Goal: Task Accomplishment & Management: Manage account settings

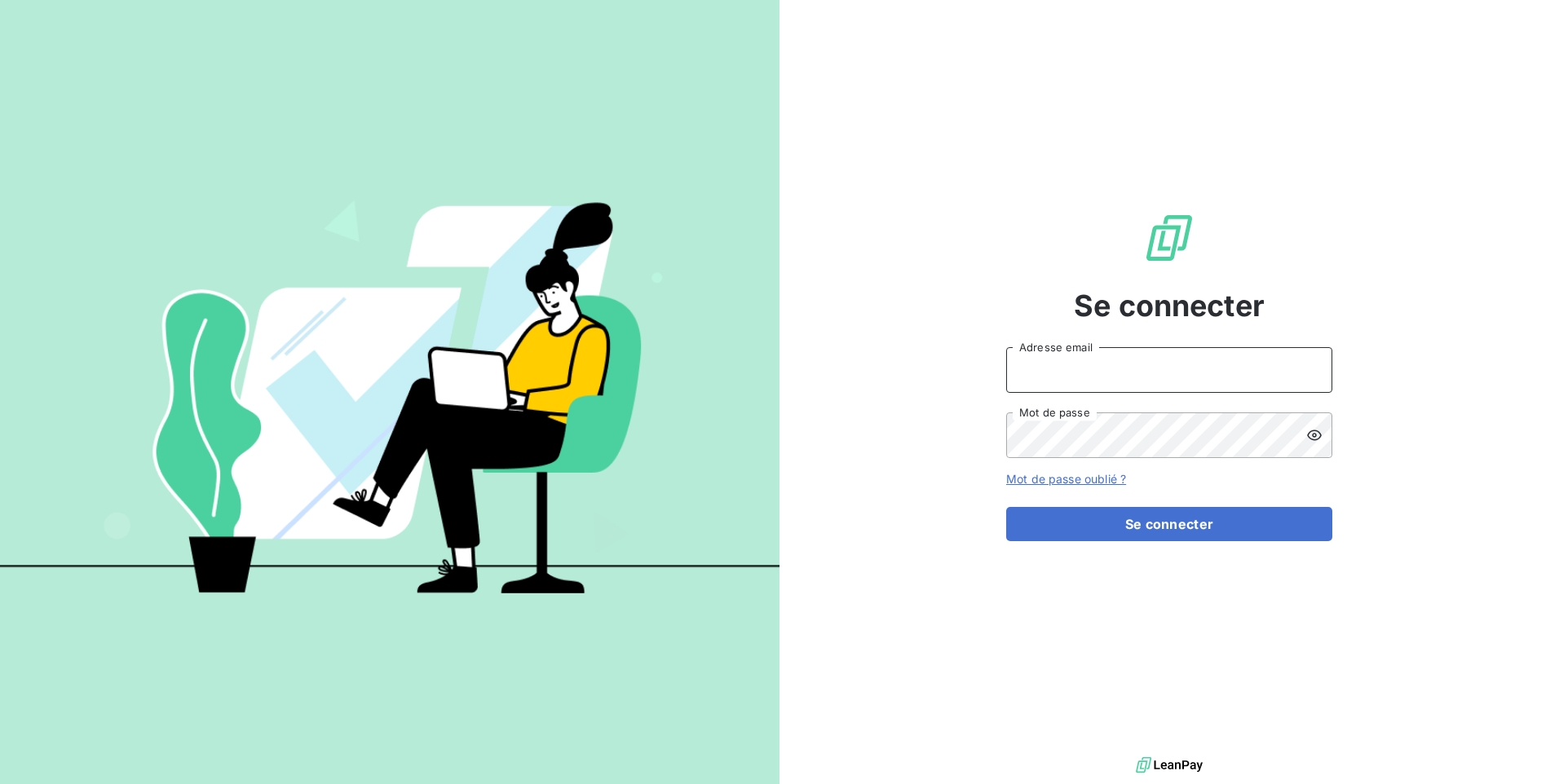
click at [1062, 367] on input "Adresse email" at bounding box center [1170, 370] width 326 height 46
click at [942, 684] on div "Se connecter Adresse email Mot de passe Mot de passe oublié ? Se connecter" at bounding box center [1169, 377] width 780 height 753
click at [1103, 371] on input "Adresse email" at bounding box center [1170, 370] width 326 height 46
type input "[EMAIL_ADDRESS][DOMAIN_NAME]"
click at [1007, 507] on button "Se connecter" at bounding box center [1170, 524] width 326 height 34
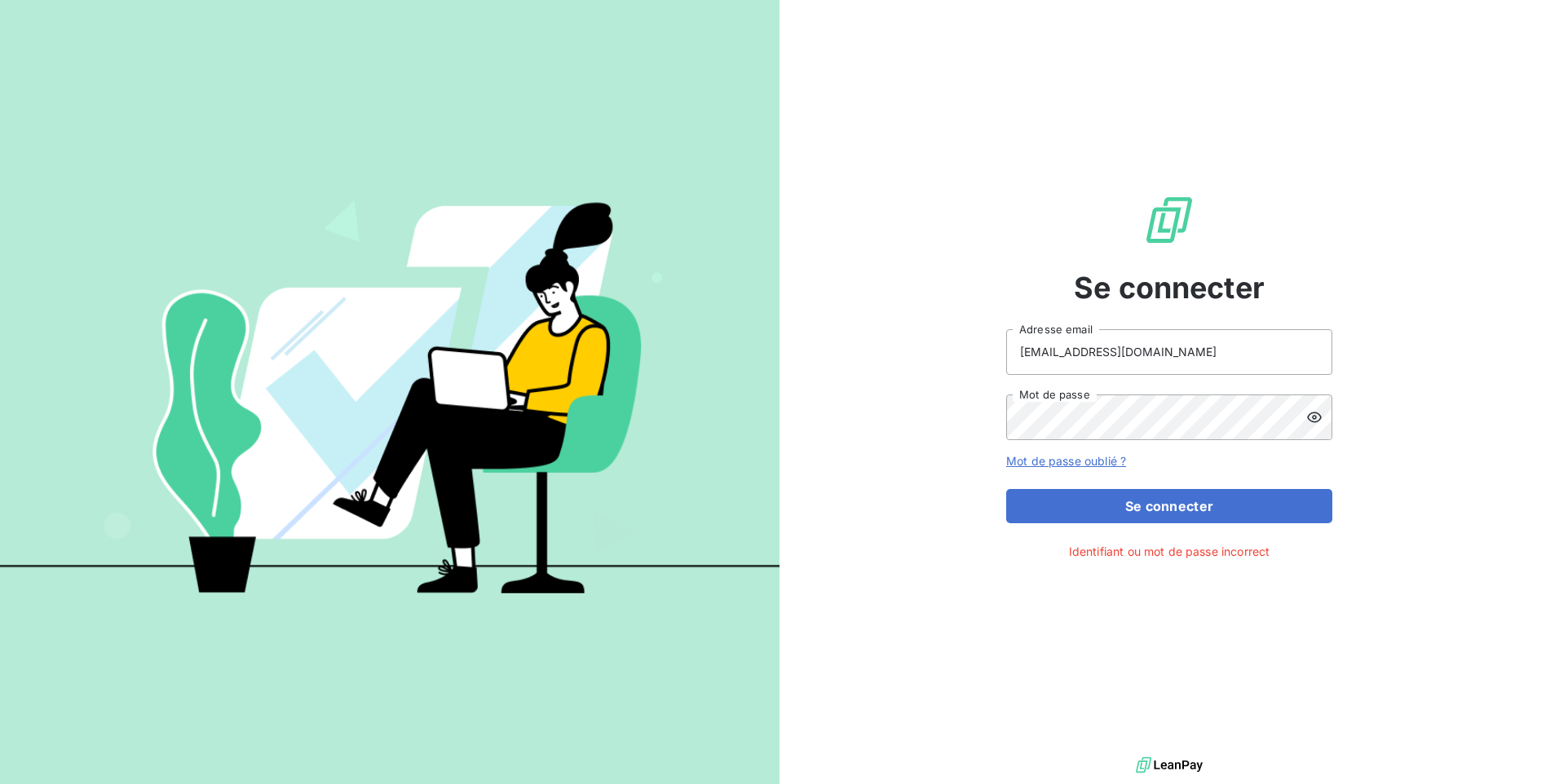
click at [1311, 422] on icon at bounding box center [1314, 417] width 15 height 11
click at [984, 417] on div "Se connecter [EMAIL_ADDRESS][DOMAIN_NAME] Adresse email Mot de passe Mot de pas…" at bounding box center [1169, 377] width 780 height 753
click at [1007, 489] on button "Se connecter" at bounding box center [1170, 505] width 326 height 34
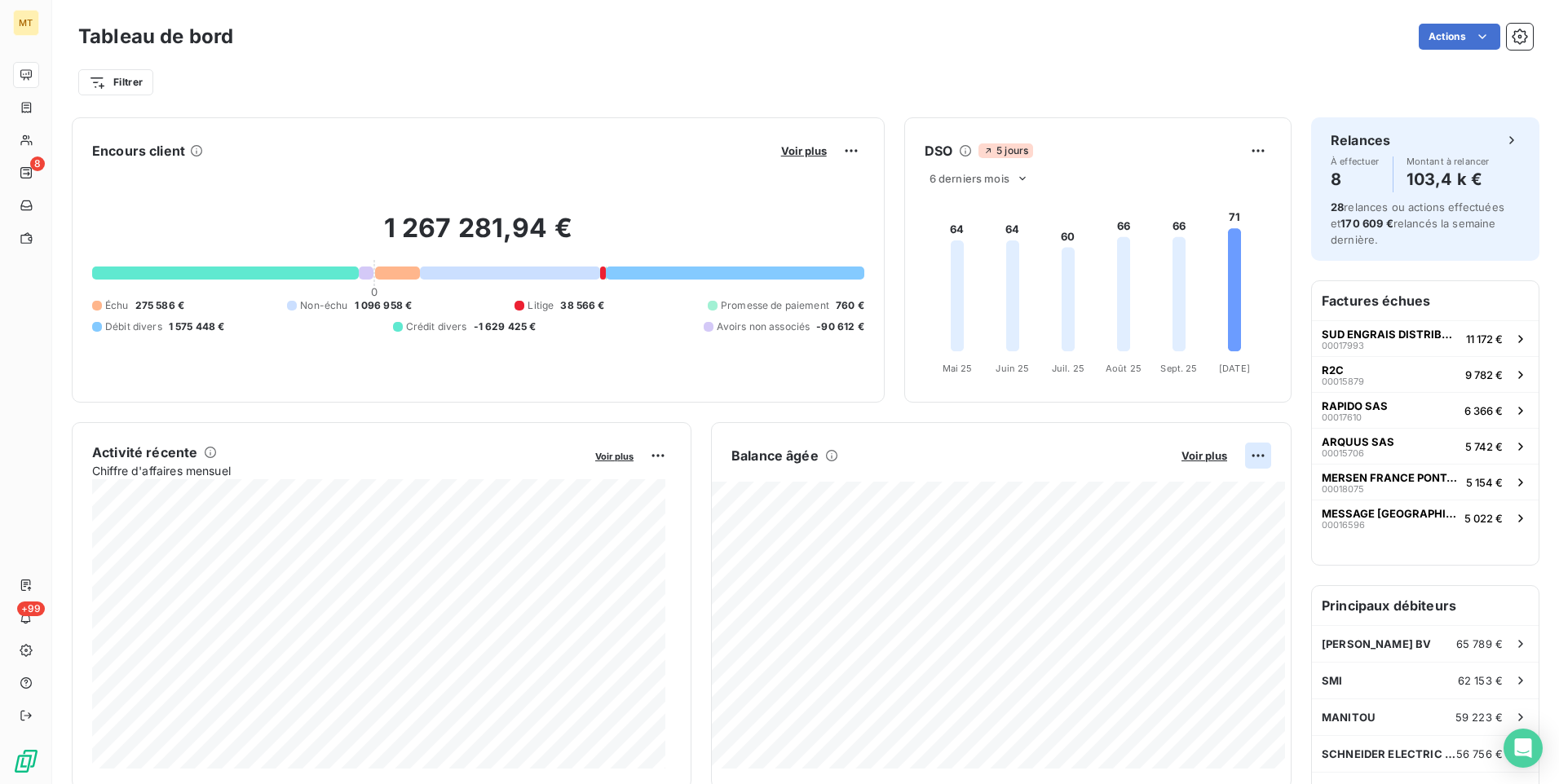
click at [1241, 459] on html "MT 8 +99 Tableau de bord Actions Filtrer Encours client Voir plus 1 267 281,94 …" at bounding box center [780, 392] width 1559 height 784
click at [1190, 452] on html "MT 8 +99 Tableau de bord Actions Filtrer Encours client Voir plus 1 267 281,94 …" at bounding box center [780, 392] width 1559 height 784
click at [1210, 457] on span "Voir plus" at bounding box center [1204, 456] width 46 height 13
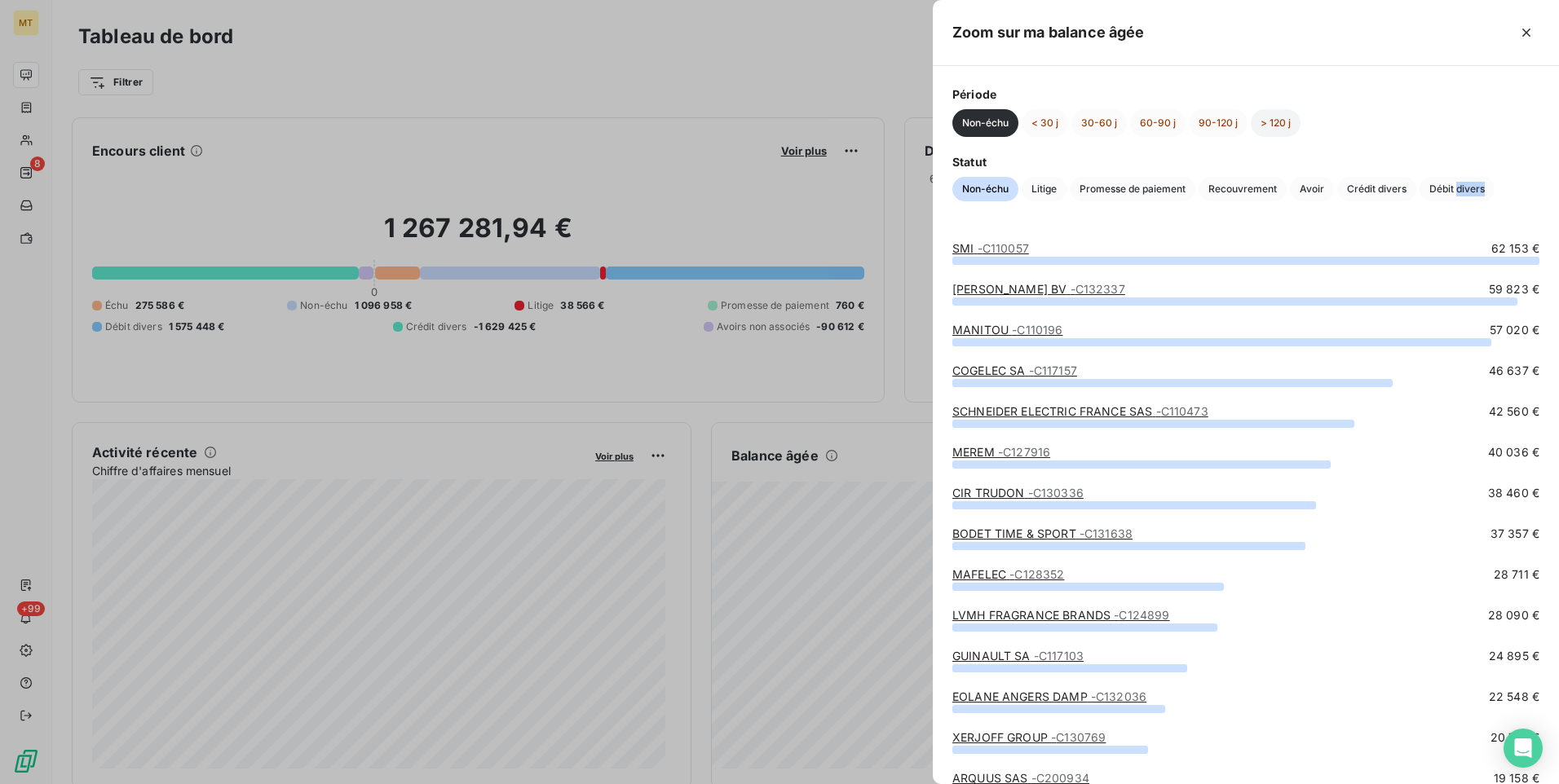
click at [1269, 124] on button "> 120 j" at bounding box center [1276, 122] width 50 height 27
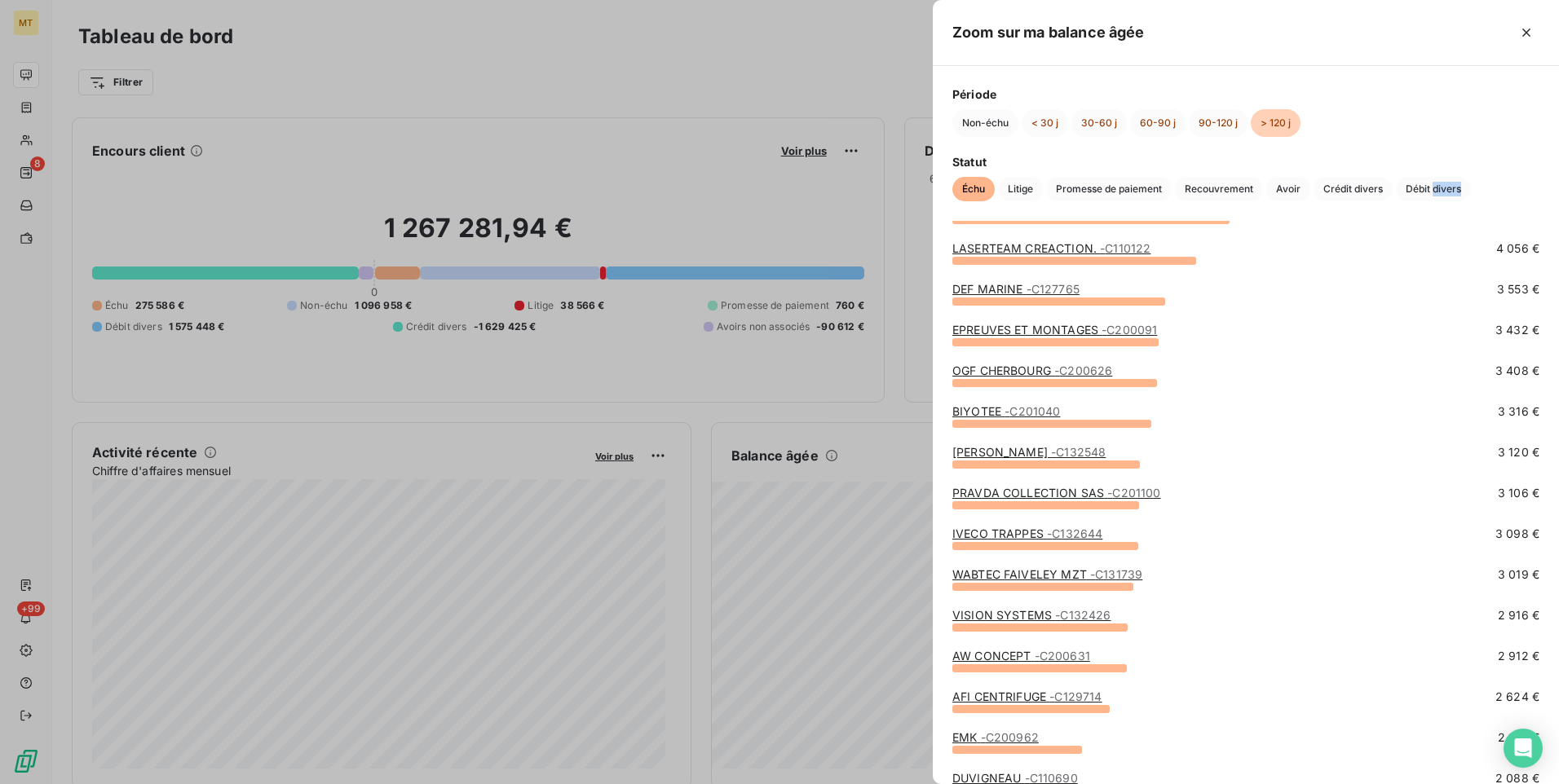
scroll to position [326, 0]
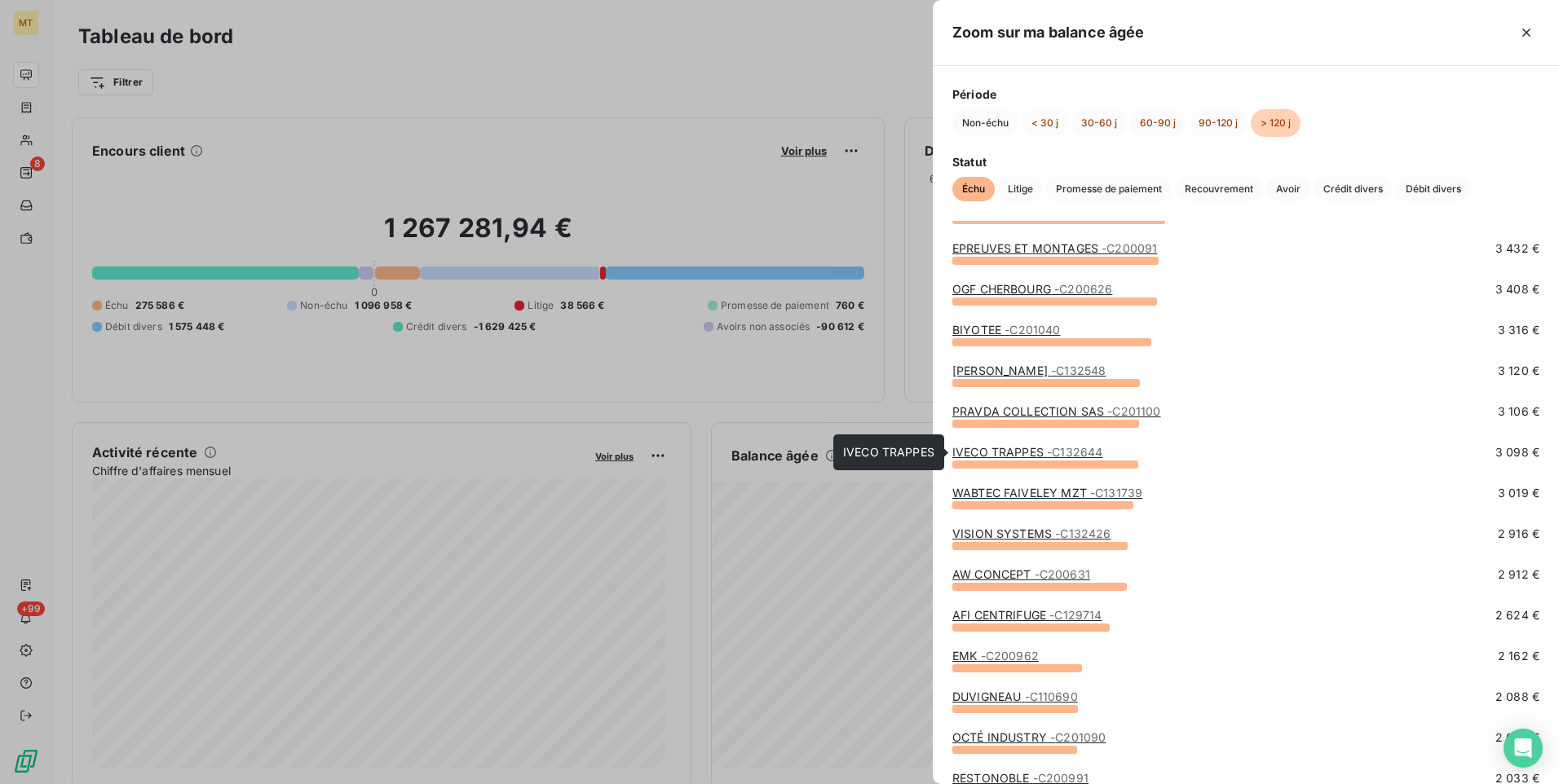
click at [1007, 451] on link "IVECO TRAPPES - C132644" at bounding box center [1027, 451] width 150 height 14
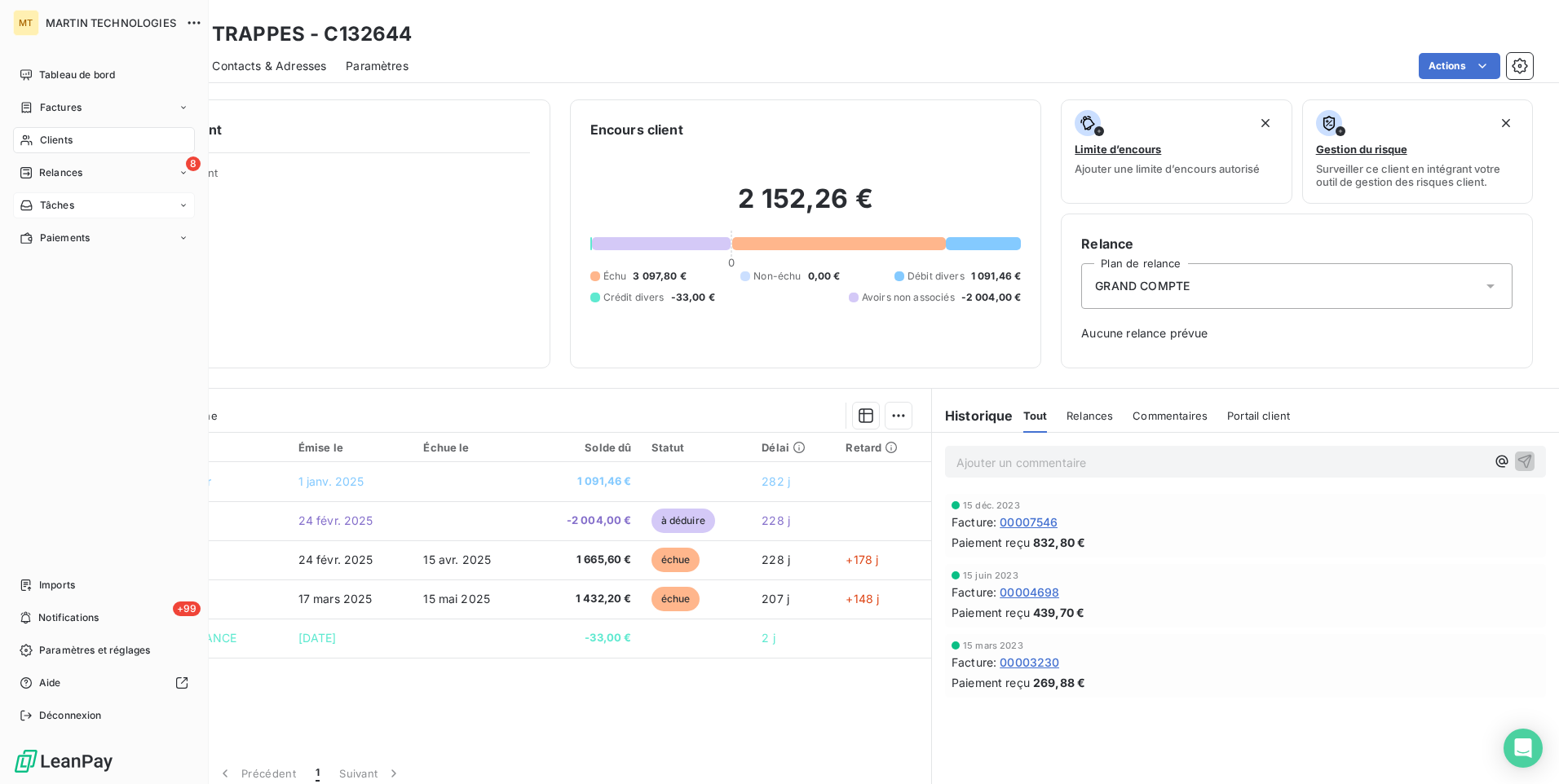
click at [184, 205] on icon at bounding box center [184, 205] width 10 height 10
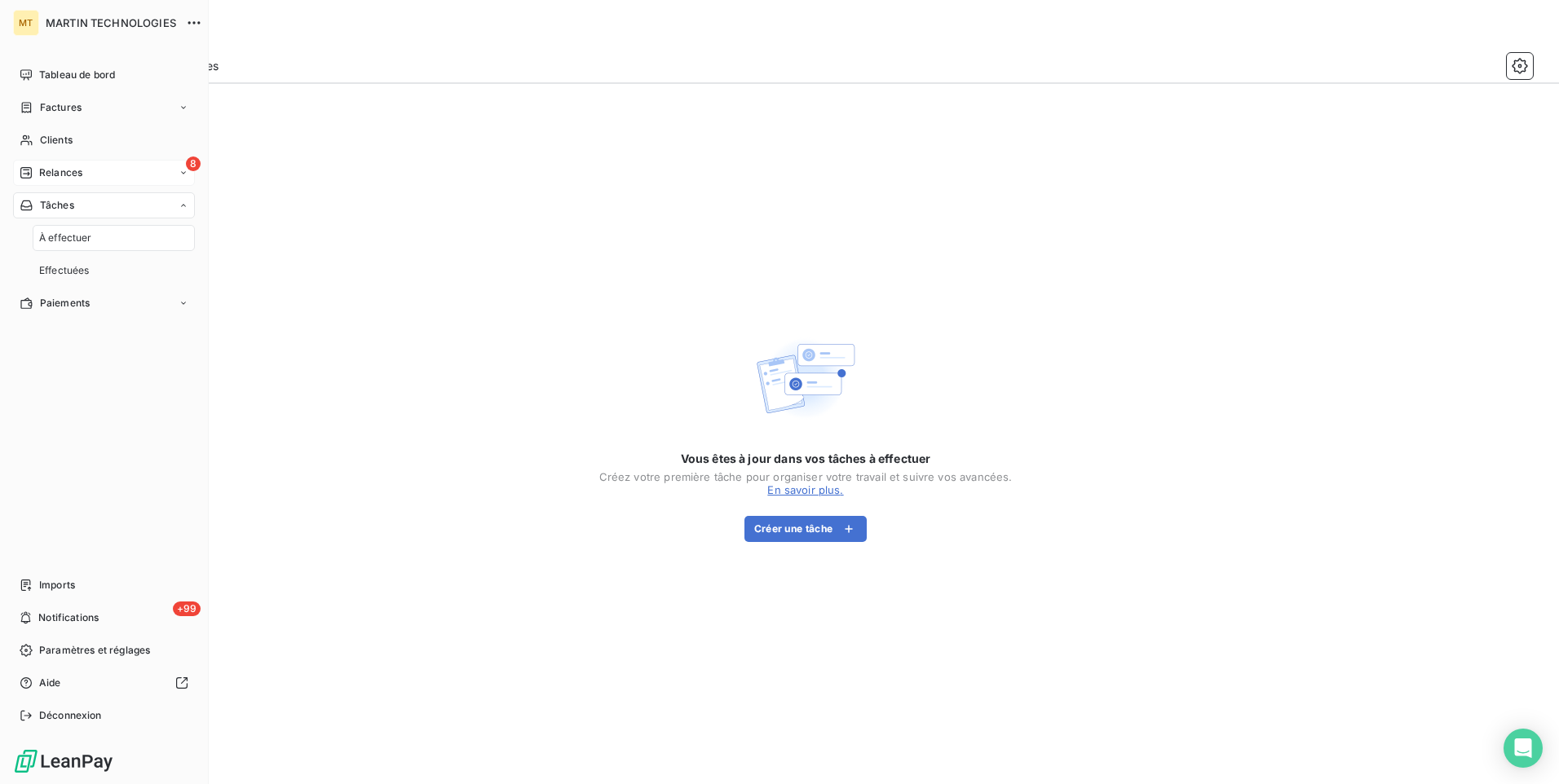
click at [67, 168] on span "Relances" at bounding box center [61, 173] width 43 height 15
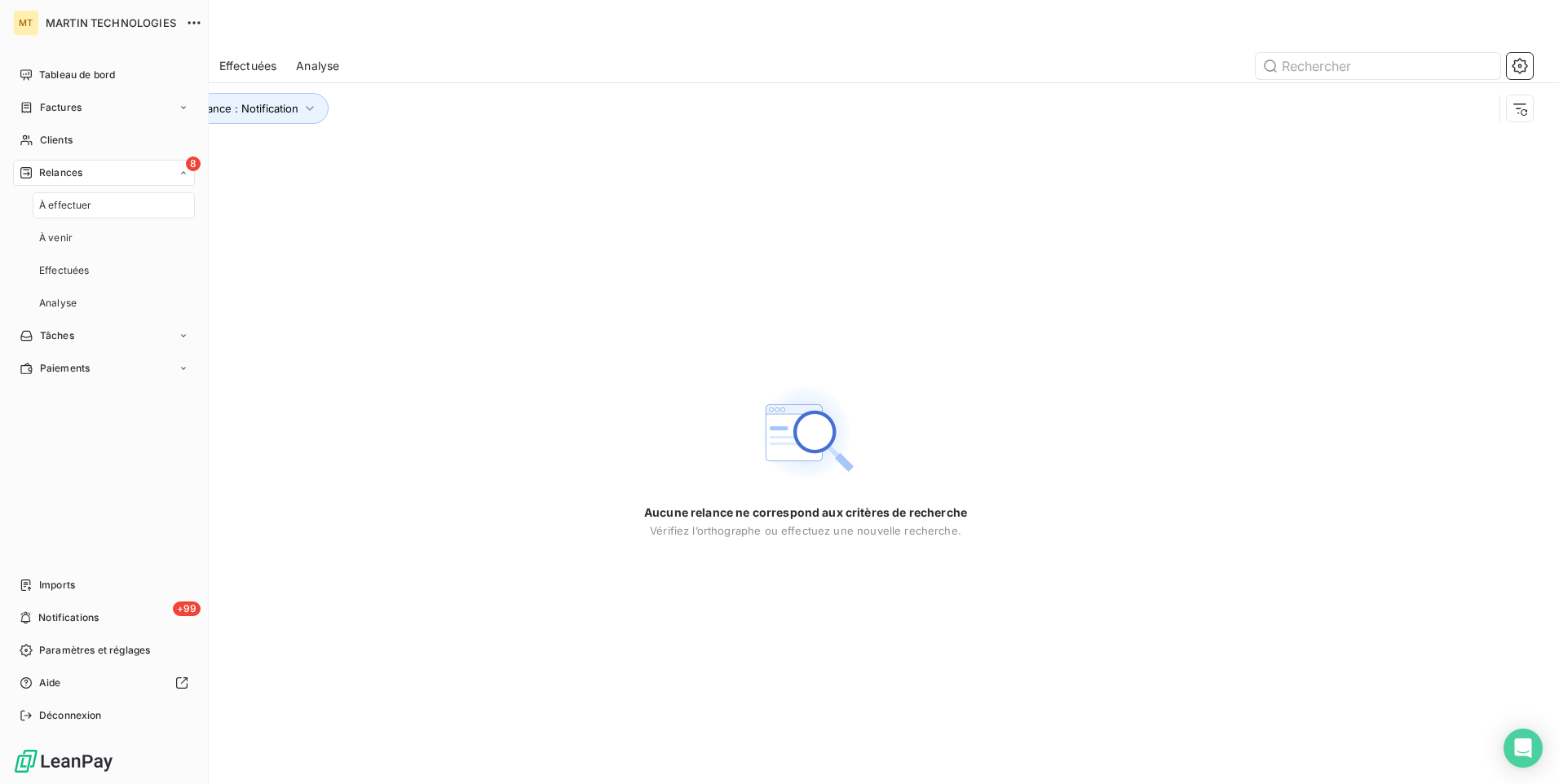
click at [60, 205] on span "À effectuer" at bounding box center [66, 205] width 53 height 15
click at [84, 76] on span "Tableau de bord" at bounding box center [77, 75] width 76 height 15
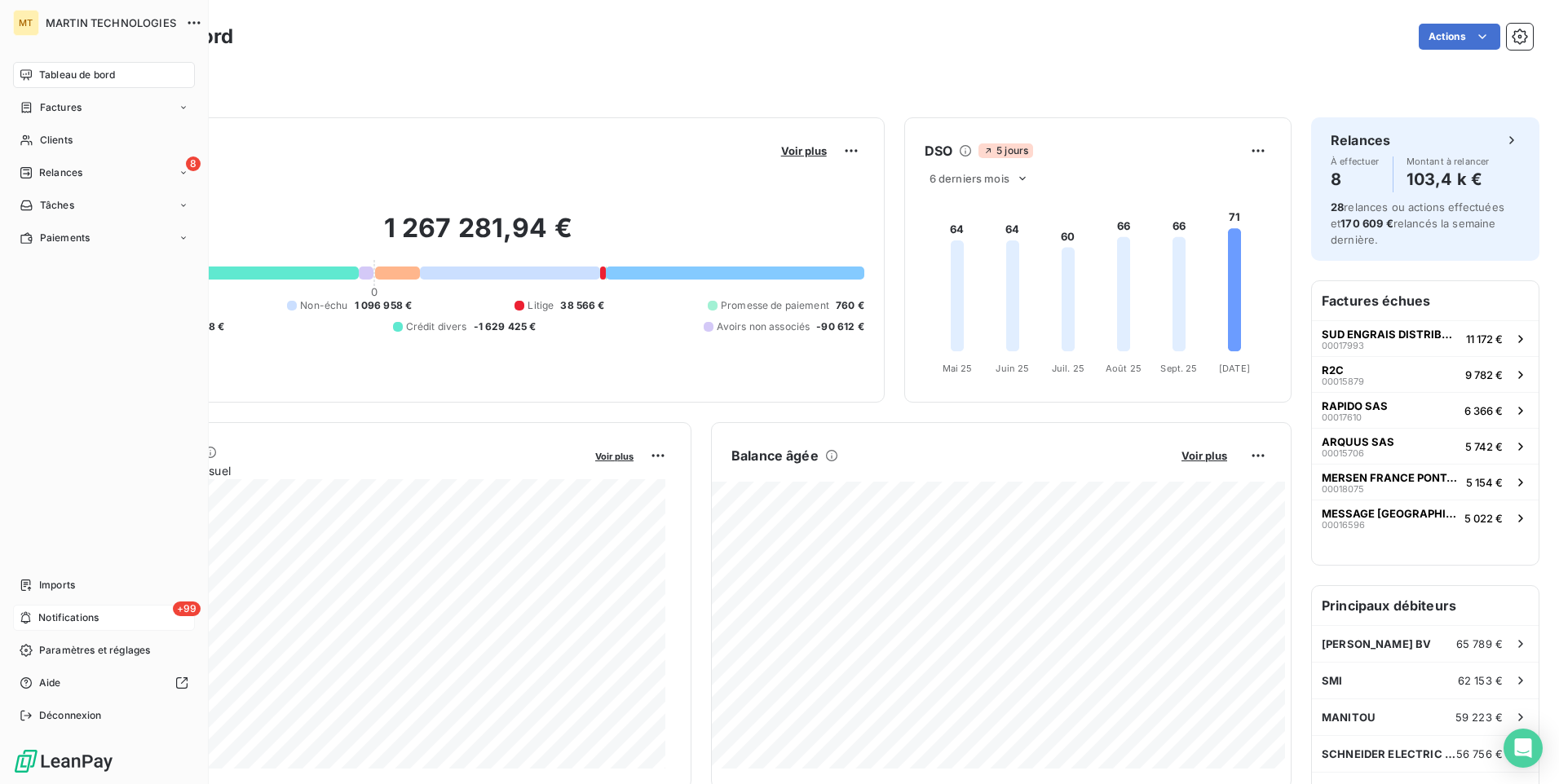
click at [33, 614] on div "+99 Notifications" at bounding box center [104, 617] width 182 height 26
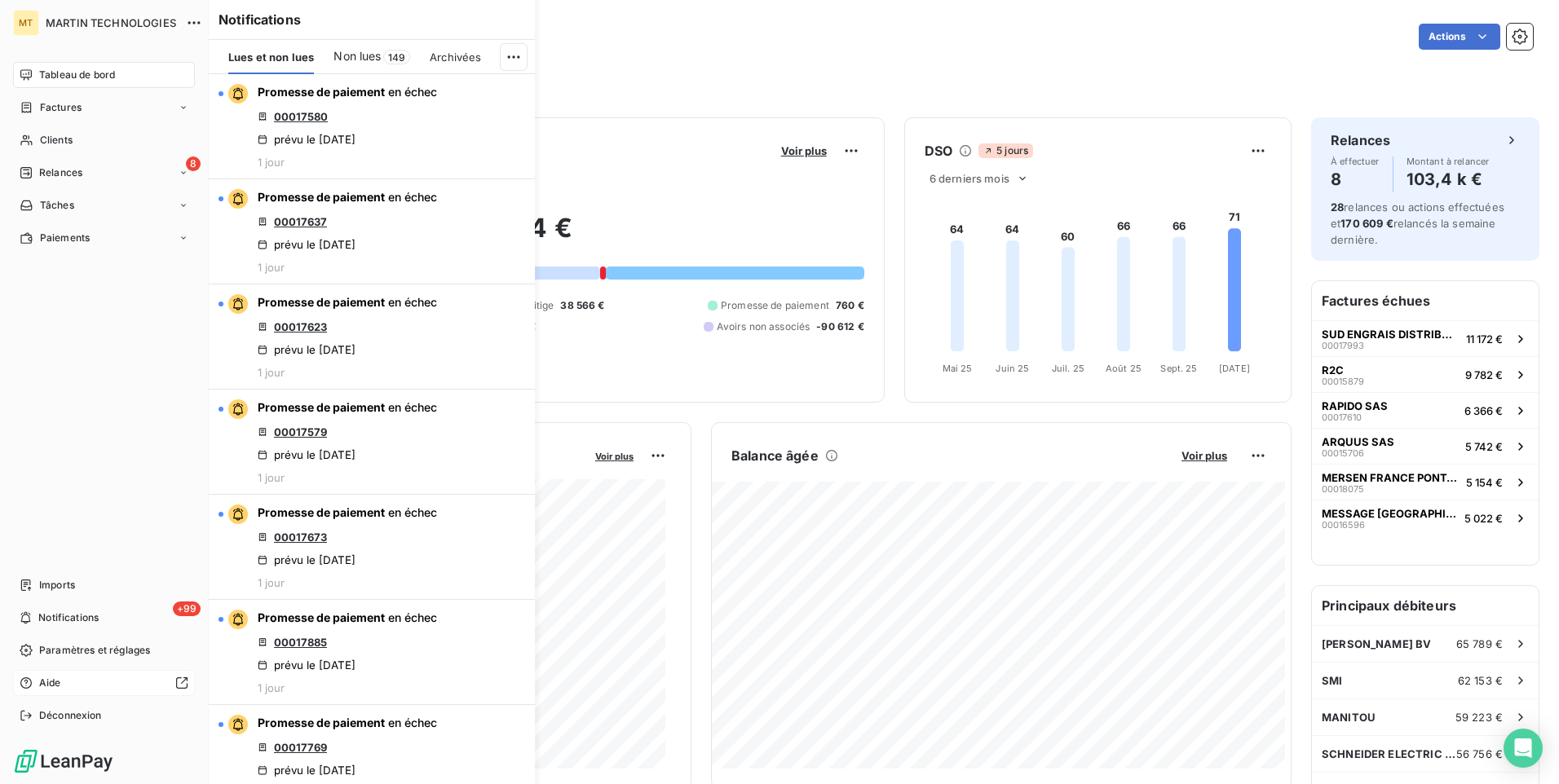
click at [47, 684] on span "Aide" at bounding box center [50, 683] width 22 height 15
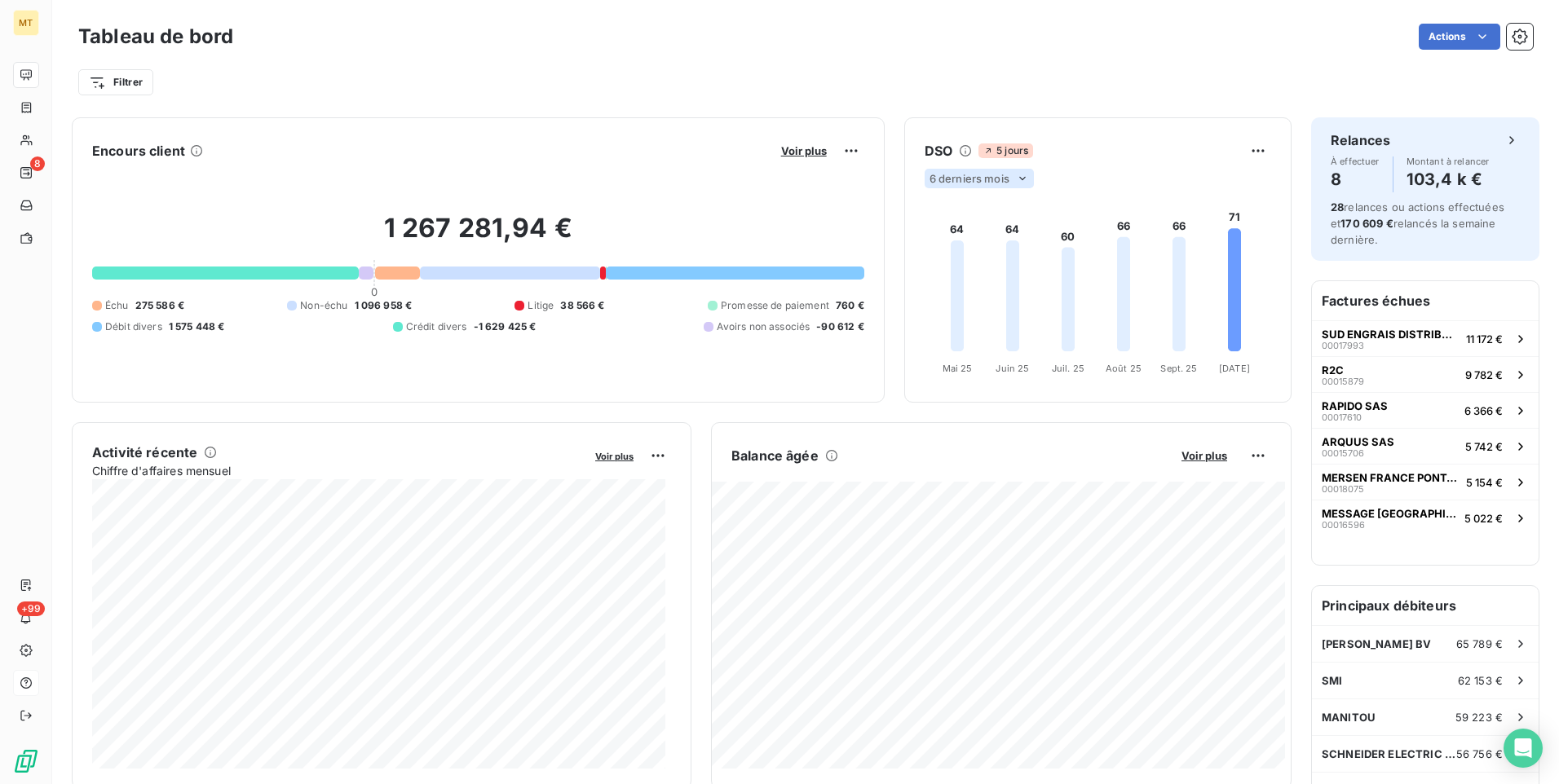
click at [1017, 180] on icon at bounding box center [1022, 179] width 13 height 13
click at [938, 244] on div at bounding box center [946, 242] width 17 height 17
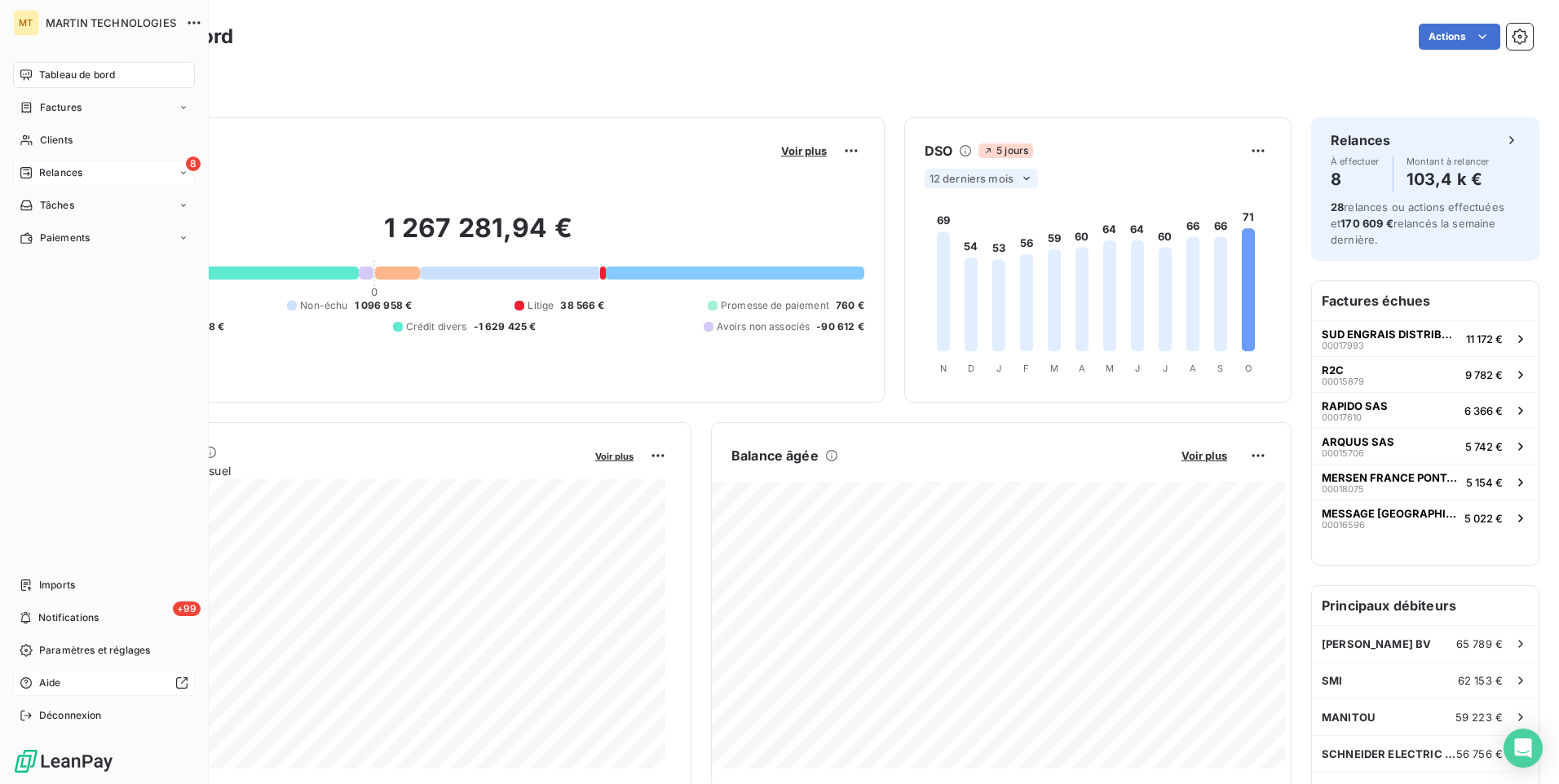
click at [32, 170] on icon at bounding box center [27, 173] width 12 height 12
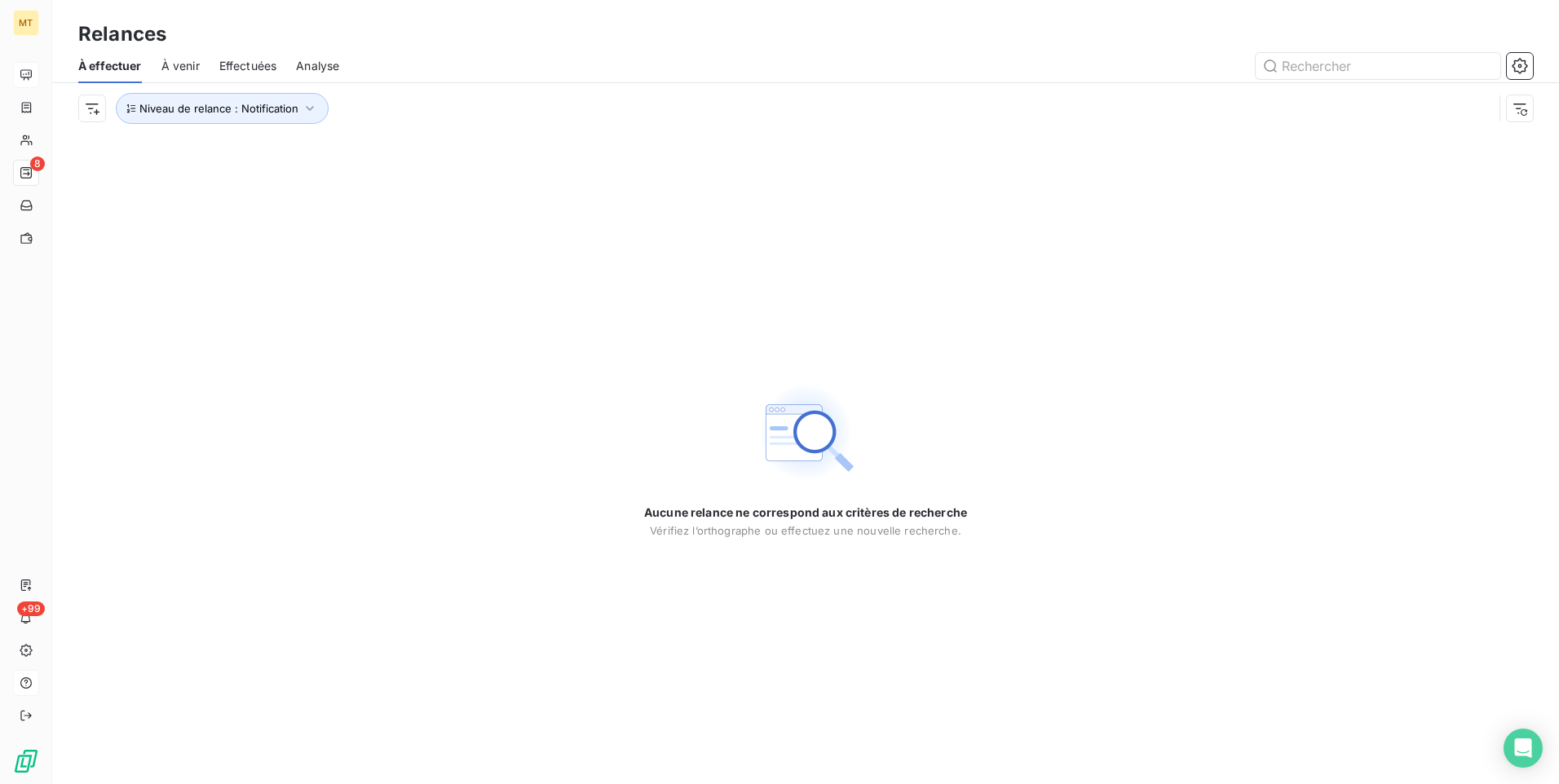
click at [191, 66] on span "À venir" at bounding box center [181, 67] width 38 height 17
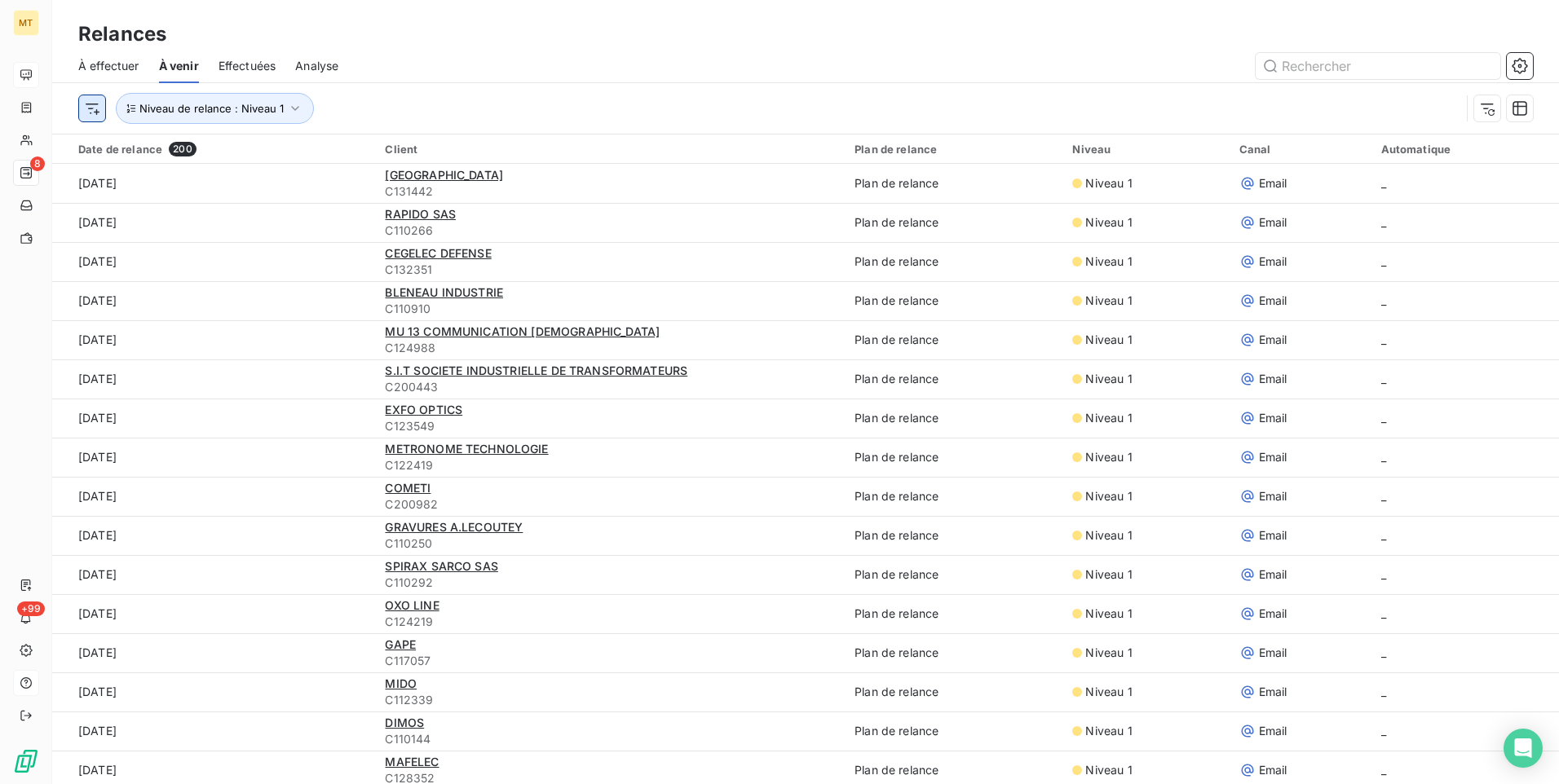
click at [94, 110] on html "MT 8 +99 Relances À effectuer À venir Effectuées Analyse Niveau de relance : Ni…" at bounding box center [780, 392] width 1559 height 784
click at [354, 105] on html "MT 8 +99 Relances À effectuer À venir Effectuées Analyse Rechercher et sélectio…" at bounding box center [780, 392] width 1559 height 784
click at [301, 107] on button "Niveau de relance : Niveau 1" at bounding box center [215, 108] width 198 height 31
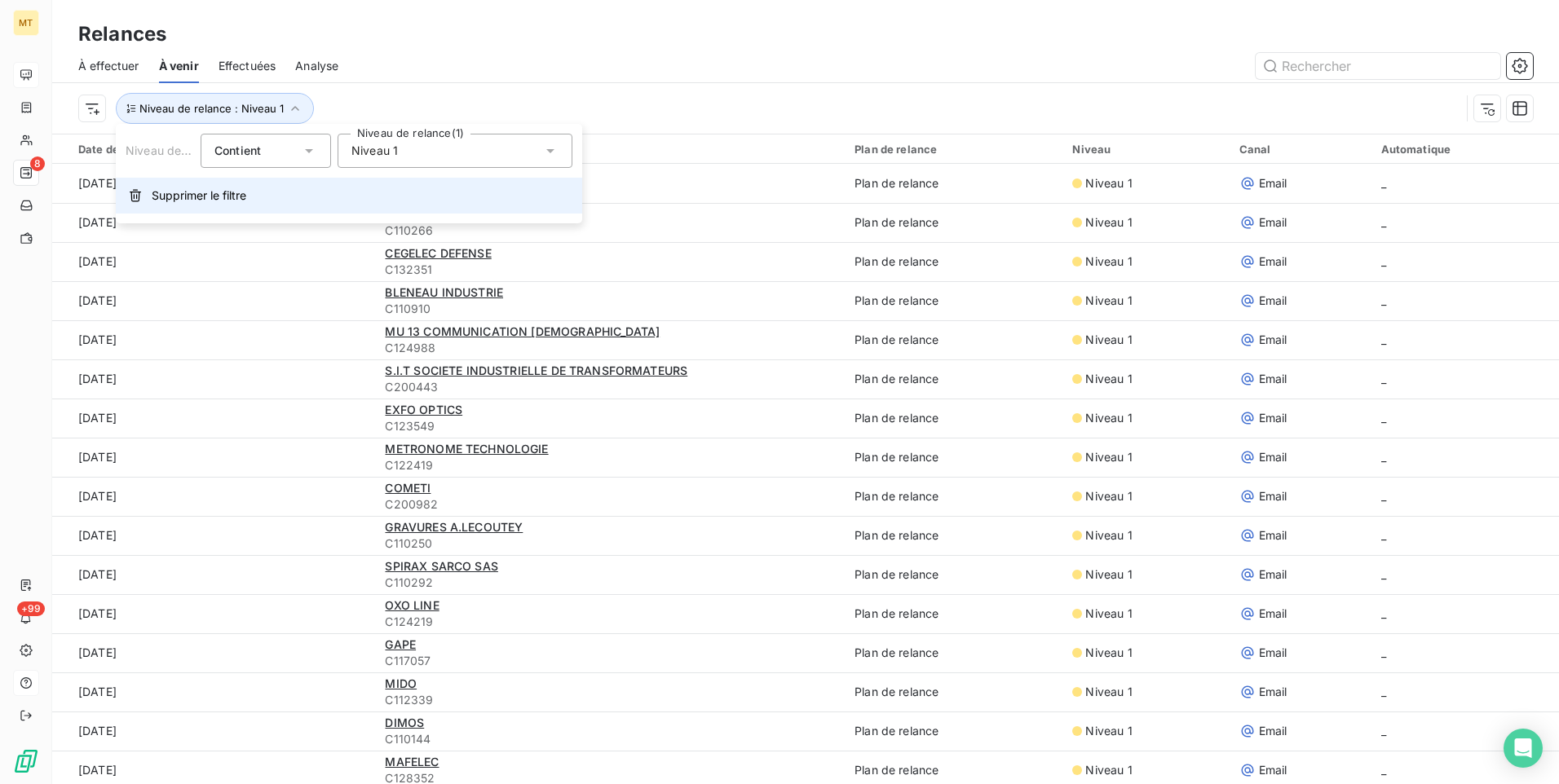
click at [174, 194] on span "Supprimer le filtre" at bounding box center [199, 195] width 95 height 17
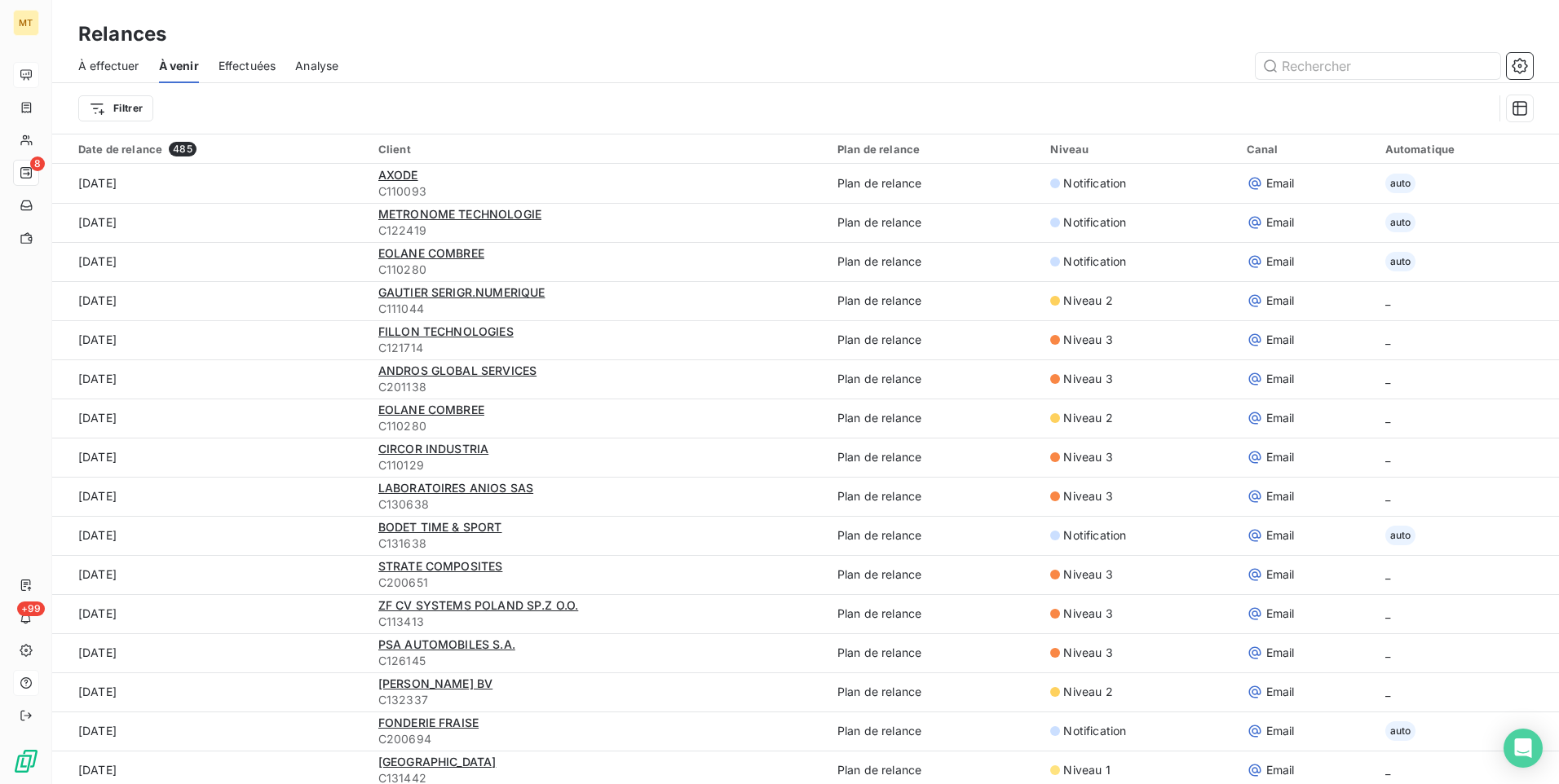
click at [253, 70] on span "Effectuées" at bounding box center [248, 67] width 58 height 17
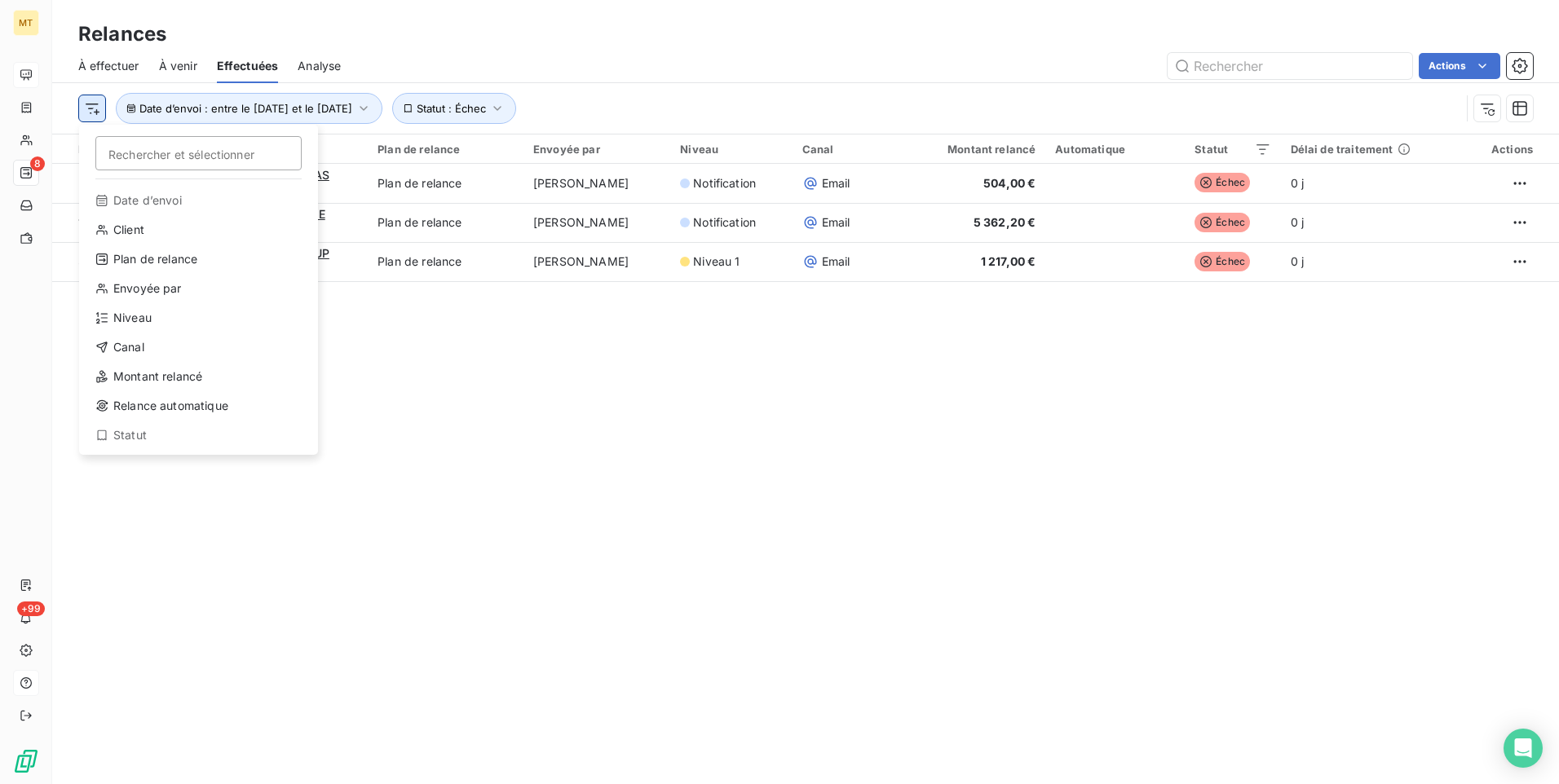
click at [99, 111] on html "MT 8 +99 Relances À effectuer À venir Effectuées Analyse Actions Rechercher et …" at bounding box center [780, 392] width 1559 height 784
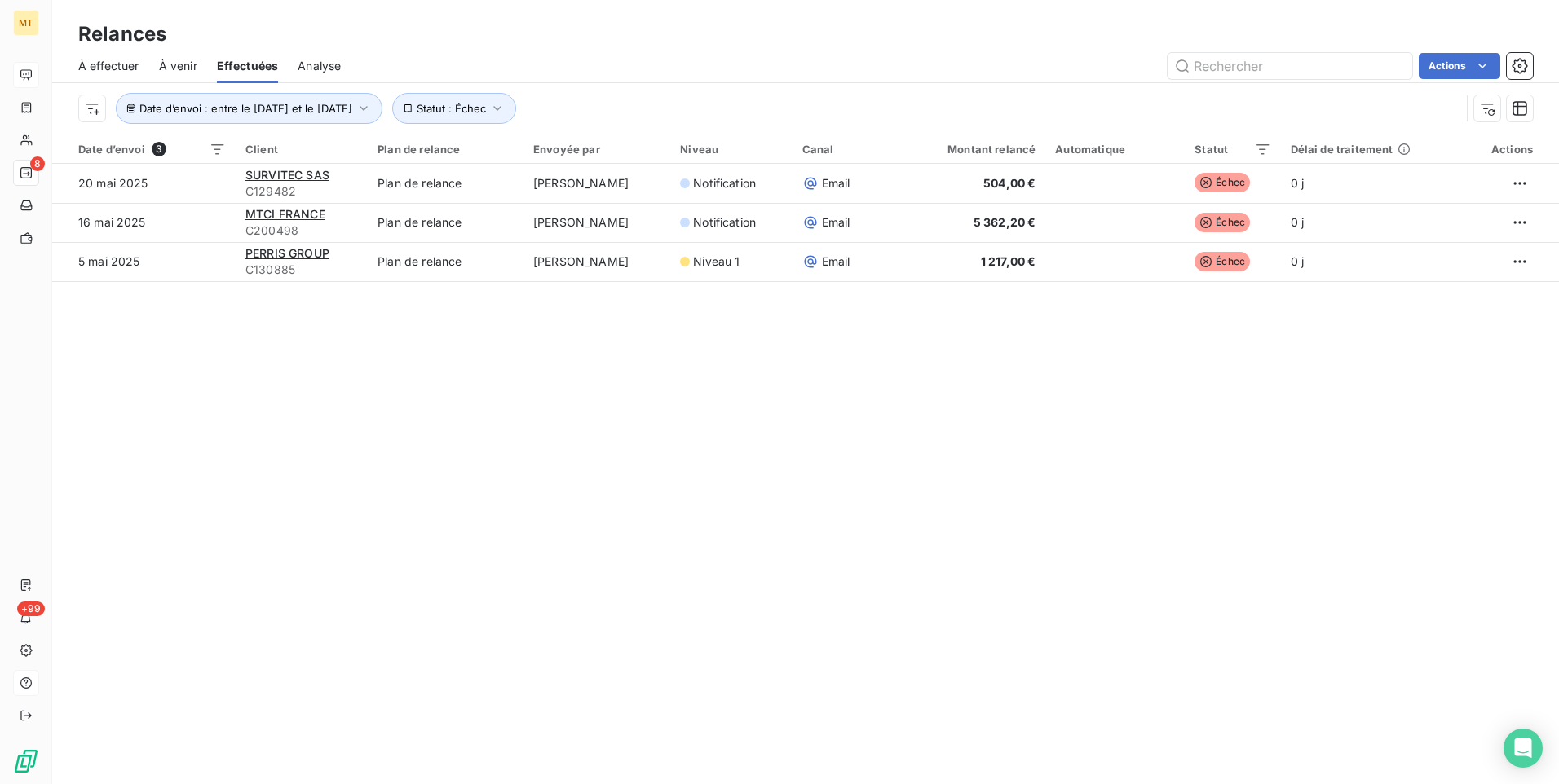
click at [359, 107] on html "MT 8 +99 Relances À effectuer À venir Effectuées Analyse Actions Date d’envoi :…" at bounding box center [780, 392] width 1559 height 784
click at [372, 106] on icon "button" at bounding box center [364, 109] width 17 height 17
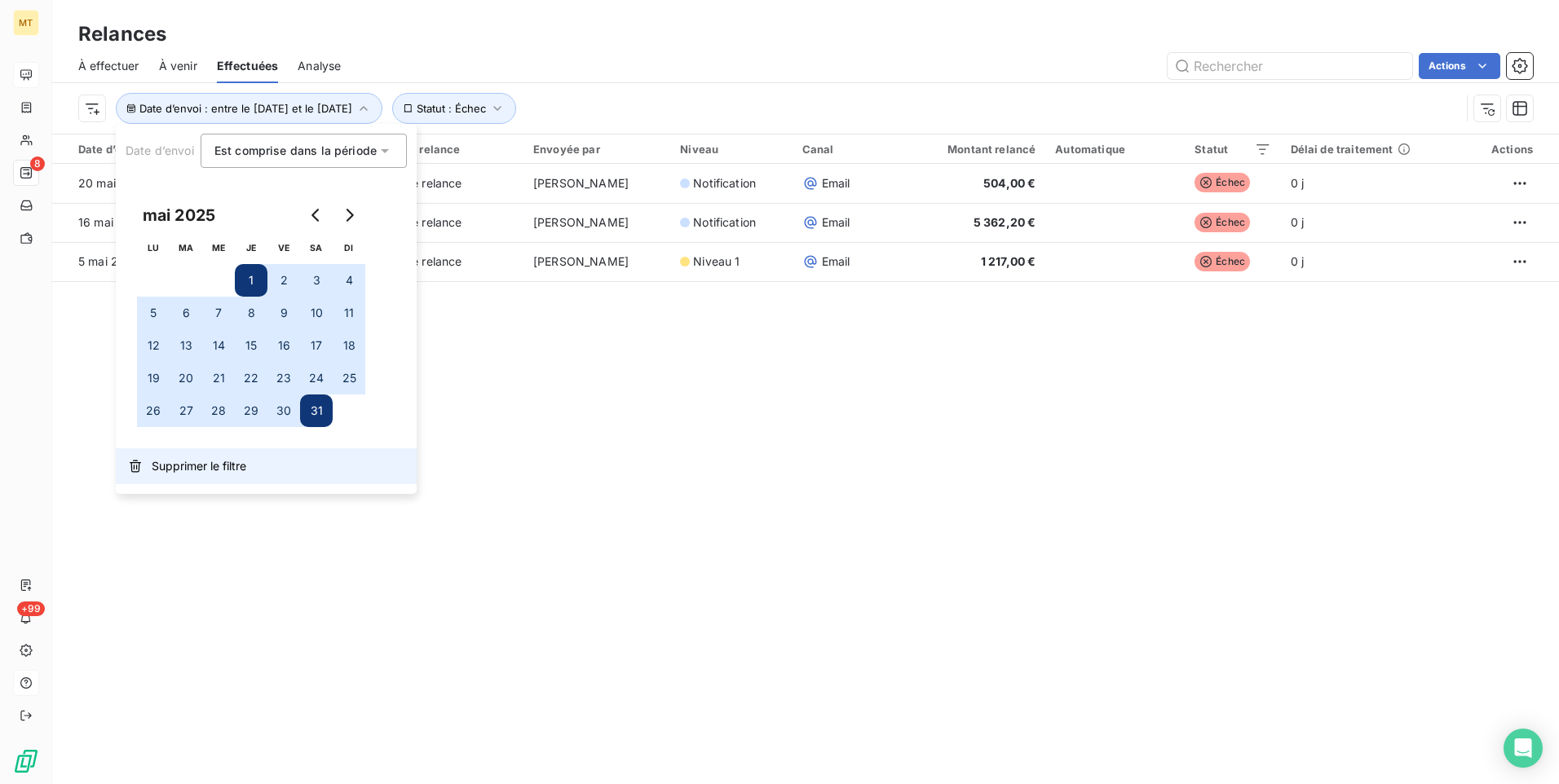
click at [166, 468] on span "Supprimer le filtre" at bounding box center [199, 466] width 95 height 17
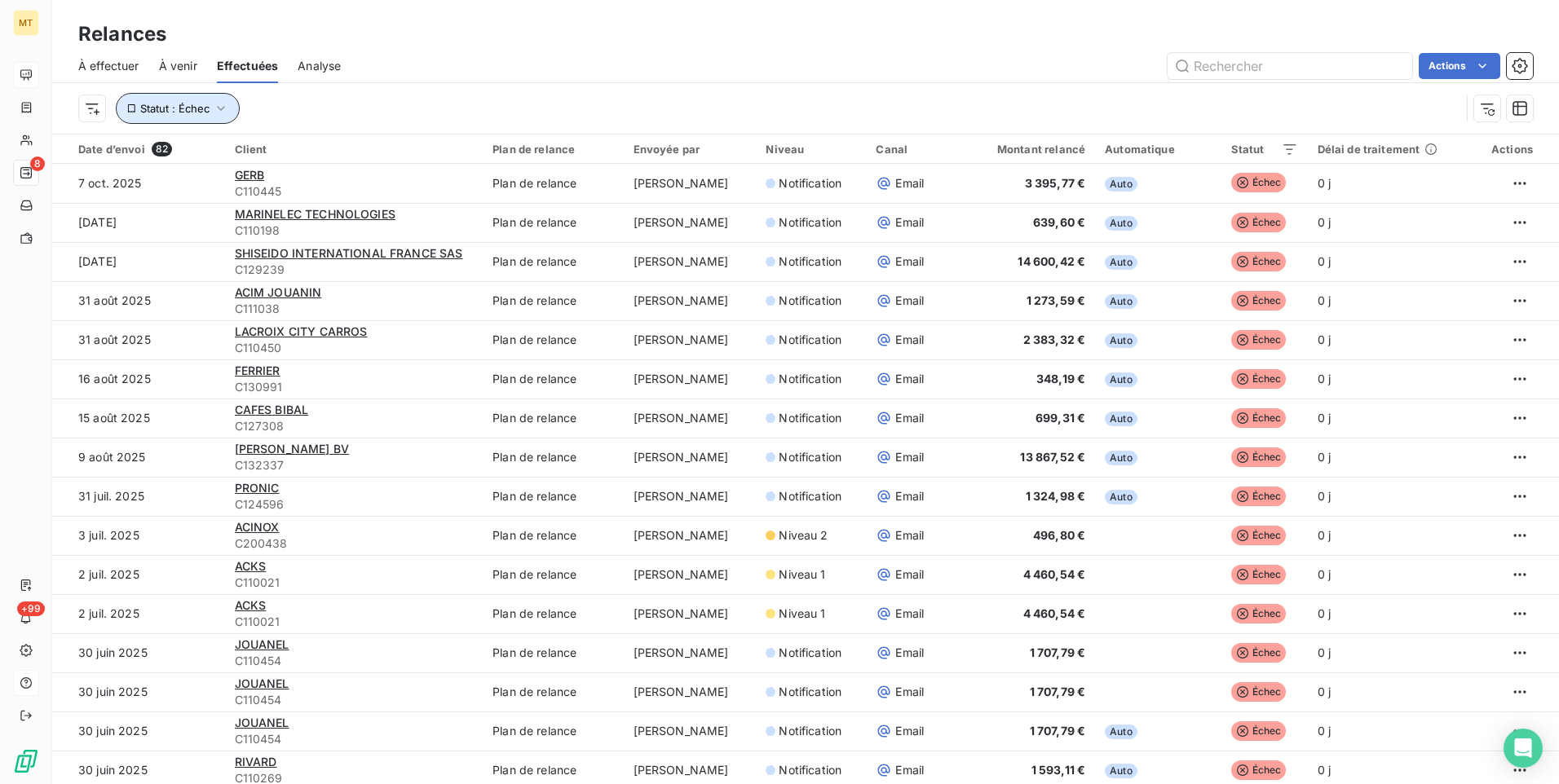
click at [225, 108] on icon "button" at bounding box center [221, 109] width 17 height 17
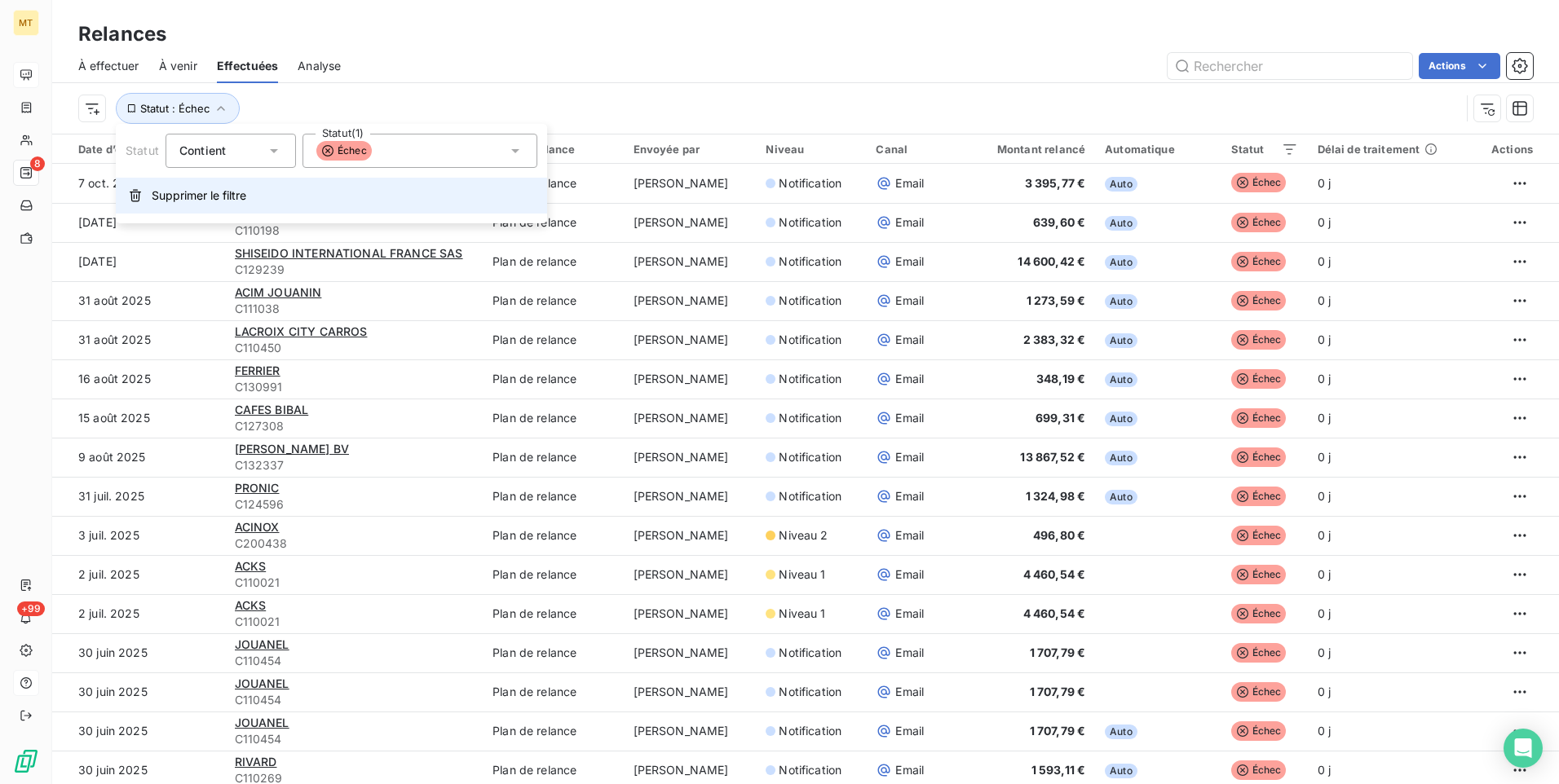
click at [162, 191] on span "Supprimer le filtre" at bounding box center [199, 195] width 95 height 17
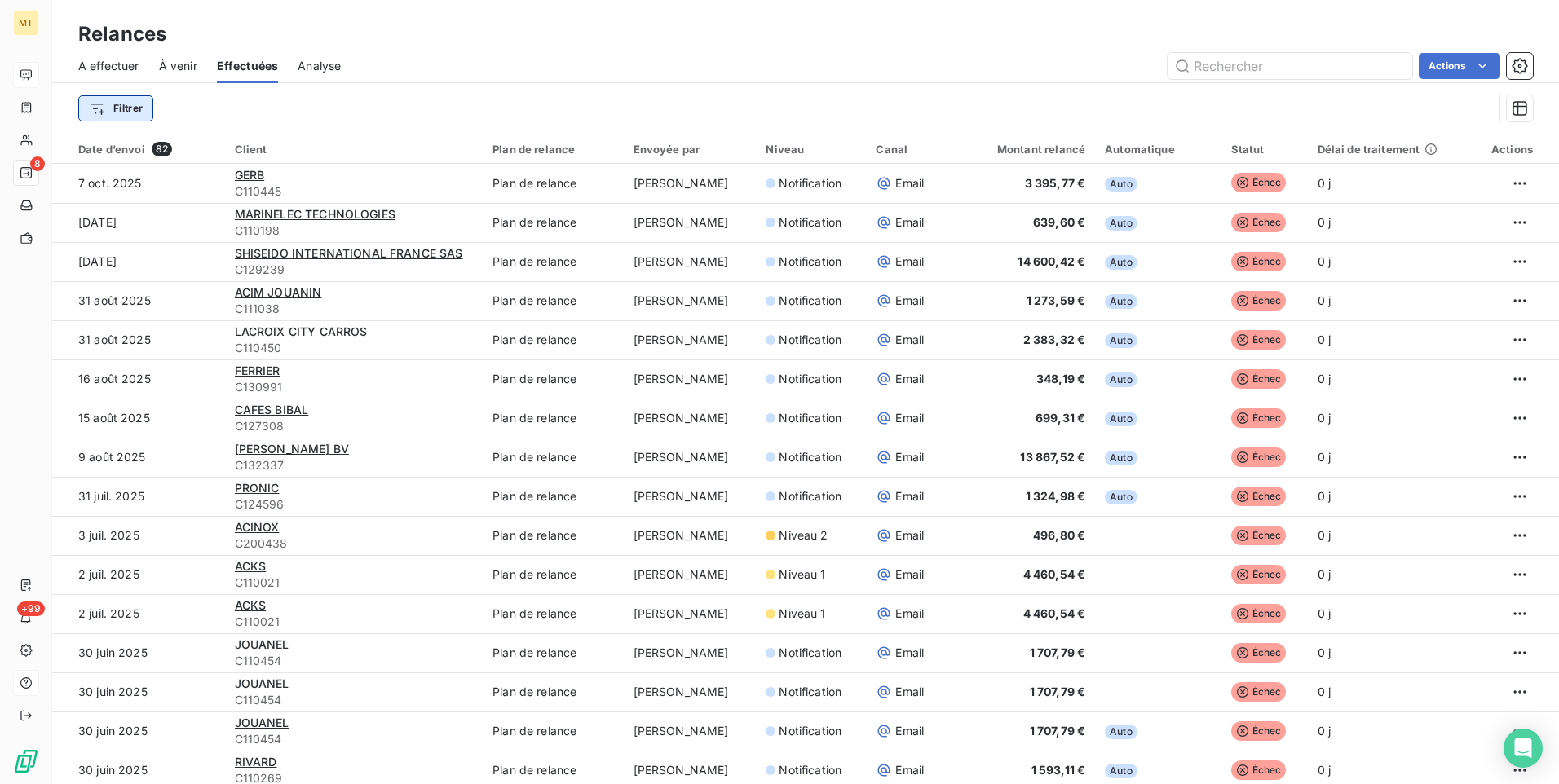
click at [127, 104] on html "MT 8 +99 Relances À effectuer À venir Effectuées Analyse Actions Filtrer Date d…" at bounding box center [780, 392] width 1559 height 784
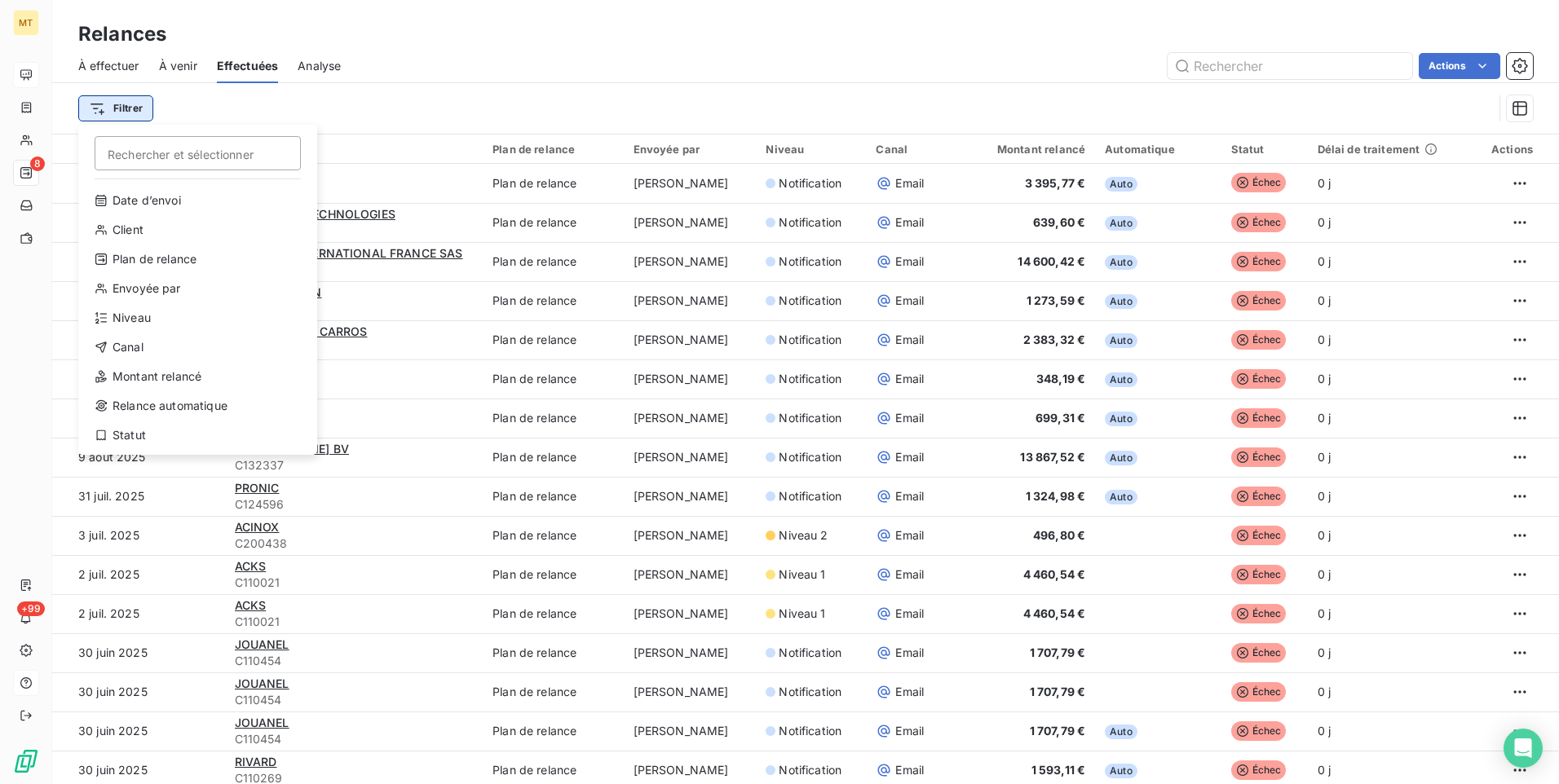
click at [127, 104] on html "MT 8 +99 Relances À effectuer À venir Effectuées Analyse Actions Filtrer Recher…" at bounding box center [780, 392] width 1559 height 784
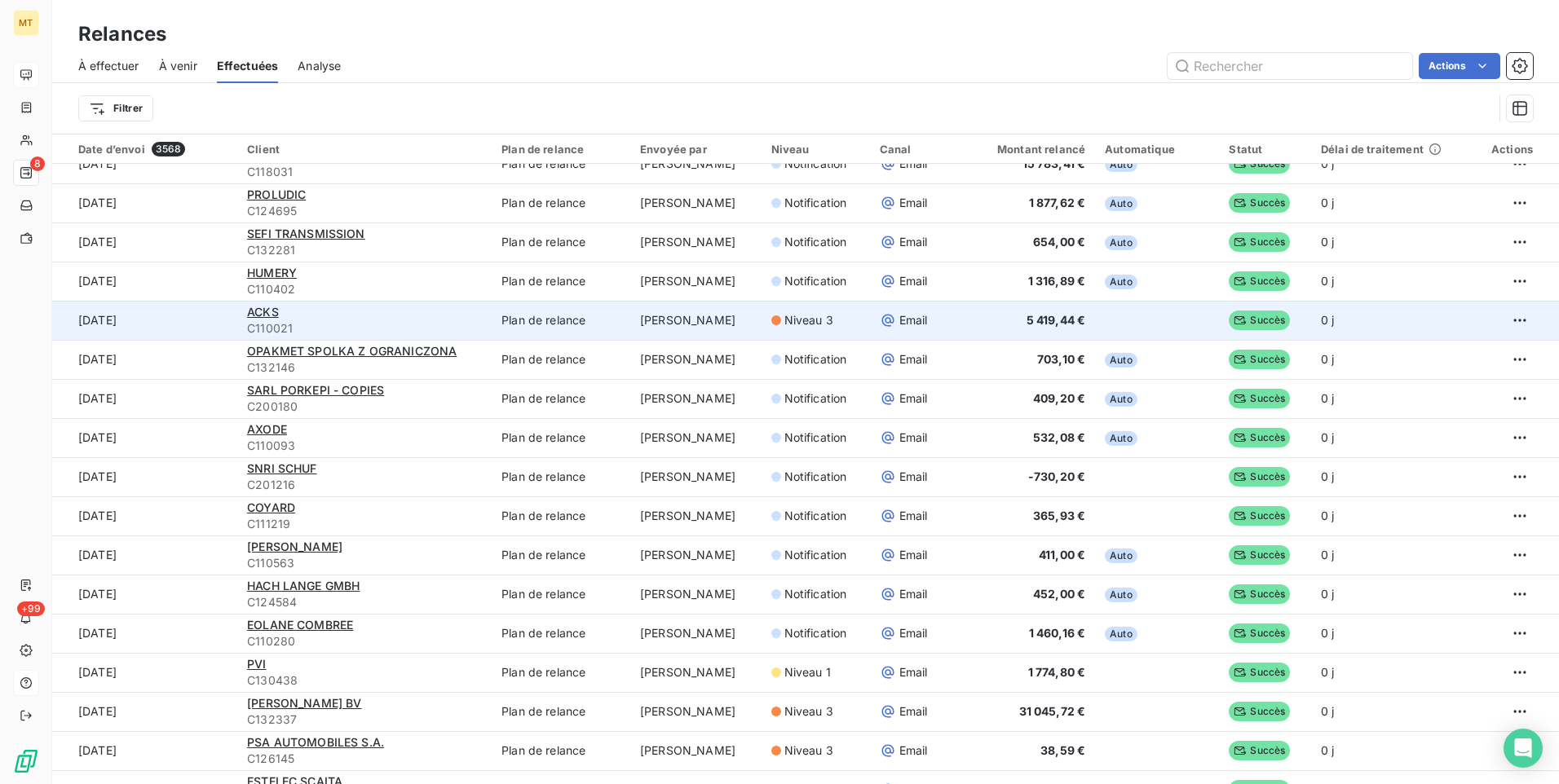
scroll to position [1548, 0]
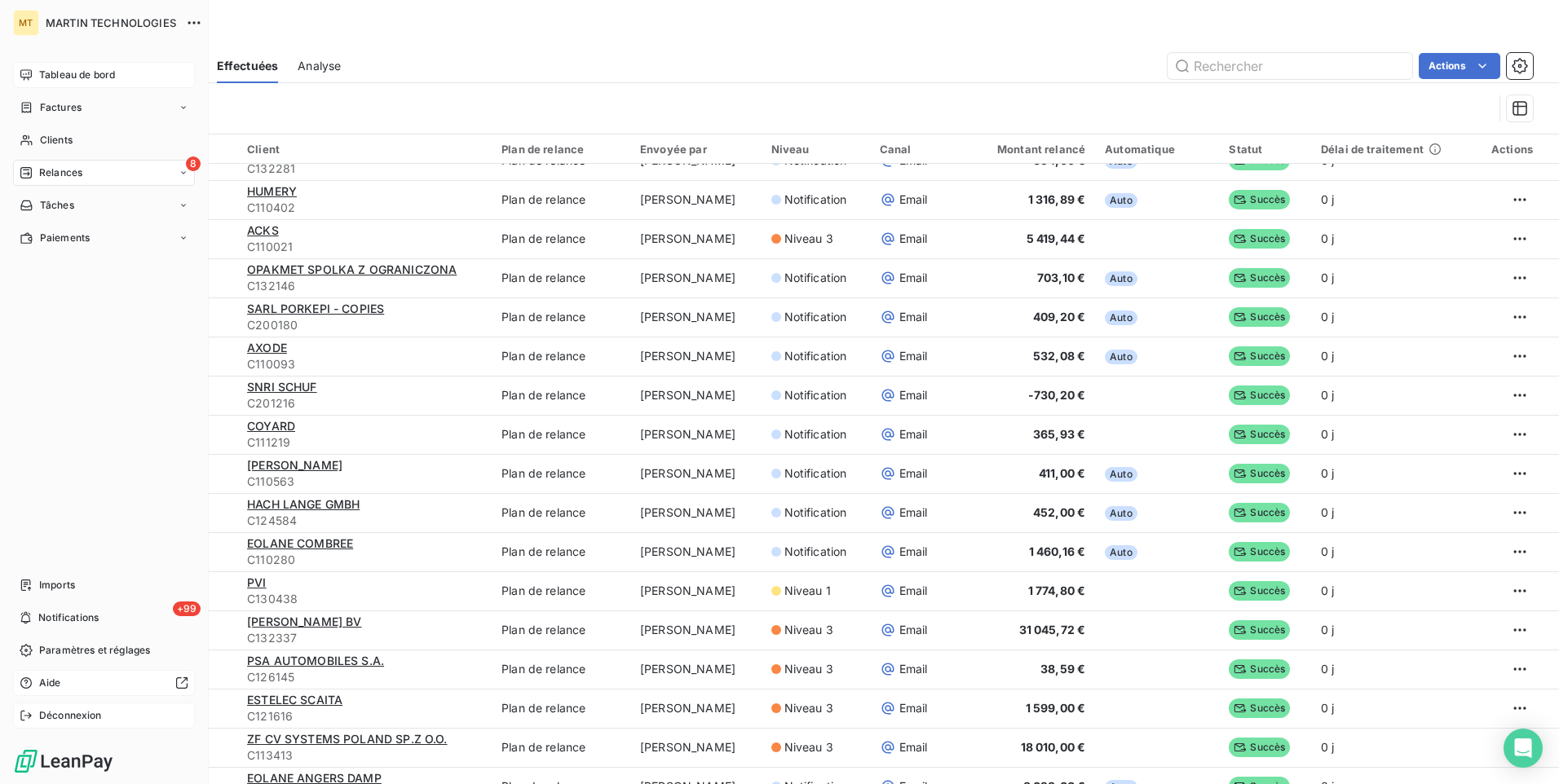
click at [83, 716] on span "Déconnexion" at bounding box center [70, 716] width 62 height 15
